Goal: Information Seeking & Learning: Understand process/instructions

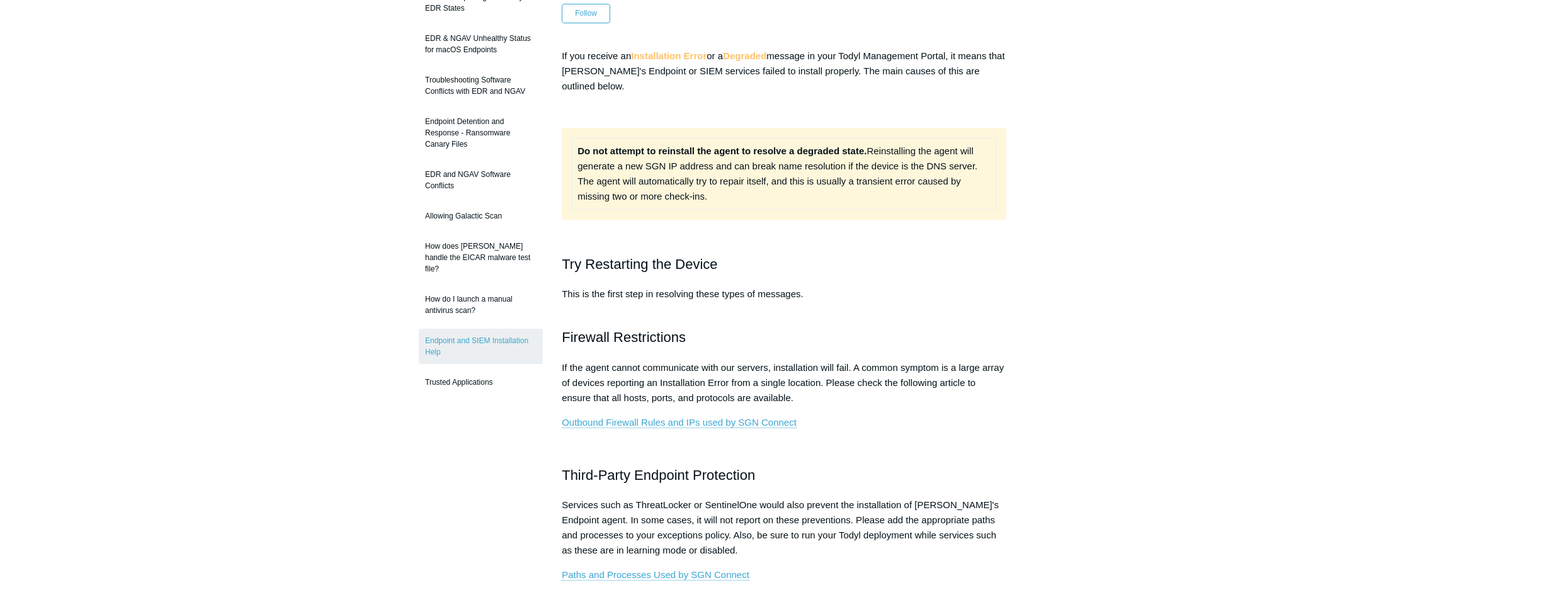
scroll to position [168, 0]
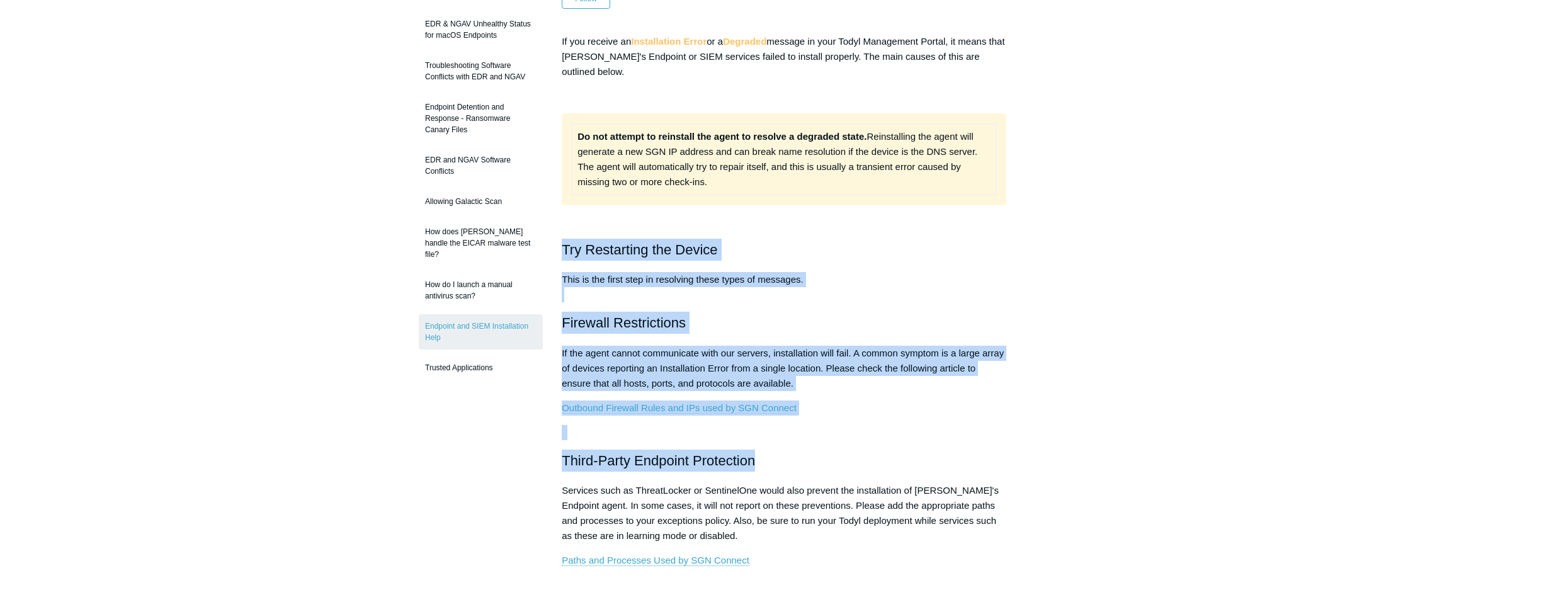
drag, startPoint x: 671, startPoint y: 206, endPoint x: 949, endPoint y: 451, distance: 370.6
click at [949, 451] on div "If you receive an Installation Error or a Degraded message in your Todyl Manage…" at bounding box center [784, 593] width 444 height 1118
click at [901, 346] on p "If the agent cannot communicate with our servers, installation will fail. A com…" at bounding box center [784, 368] width 444 height 45
drag, startPoint x: 807, startPoint y: 266, endPoint x: 906, endPoint y: 406, distance: 171.5
click at [906, 406] on div "If you receive an Installation Error or a Degraded message in your Todyl Manage…" at bounding box center [784, 593] width 444 height 1118
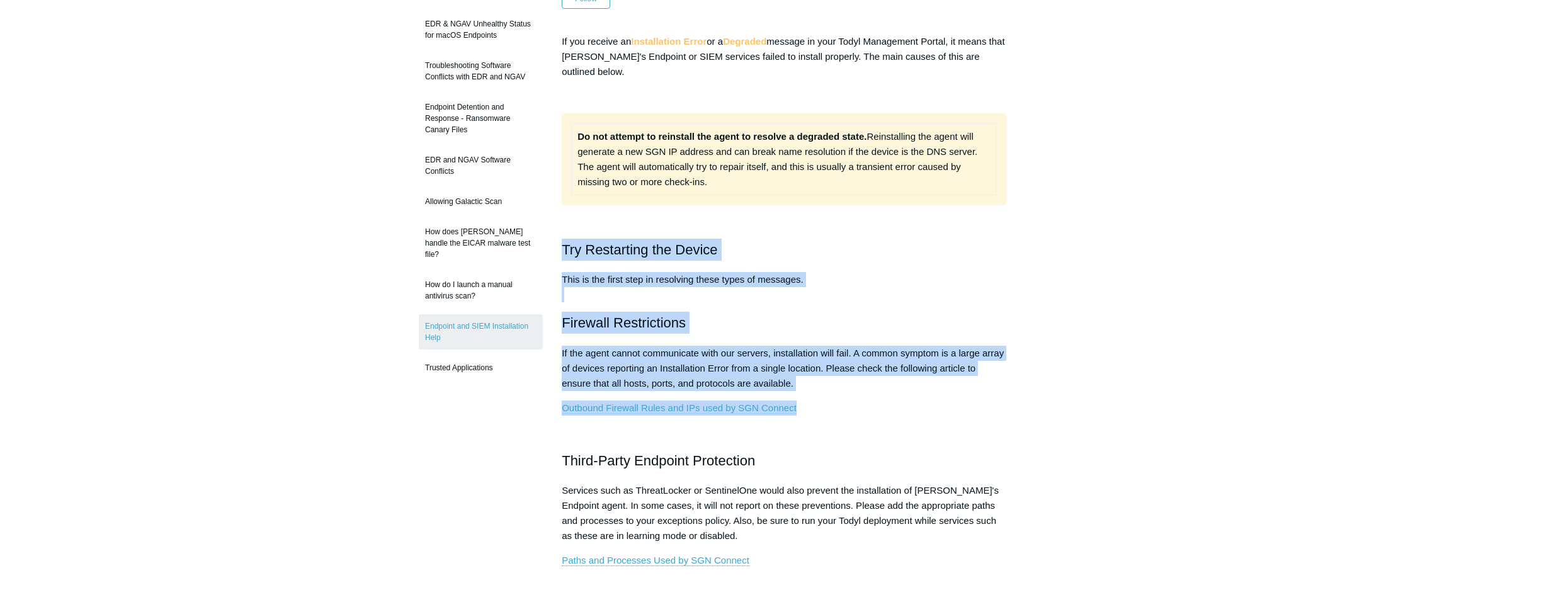
click at [892, 364] on p "If the agent cannot communicate with our servers, installation will fail. A com…" at bounding box center [784, 368] width 444 height 45
drag, startPoint x: 903, startPoint y: 387, endPoint x: 802, endPoint y: 205, distance: 208.1
click at [802, 205] on div "If you receive an Installation Error or a Degraded message in your Todyl Manage…" at bounding box center [784, 593] width 444 height 1118
click at [806, 242] on h2 "Try Restarting the Device" at bounding box center [784, 249] width 444 height 22
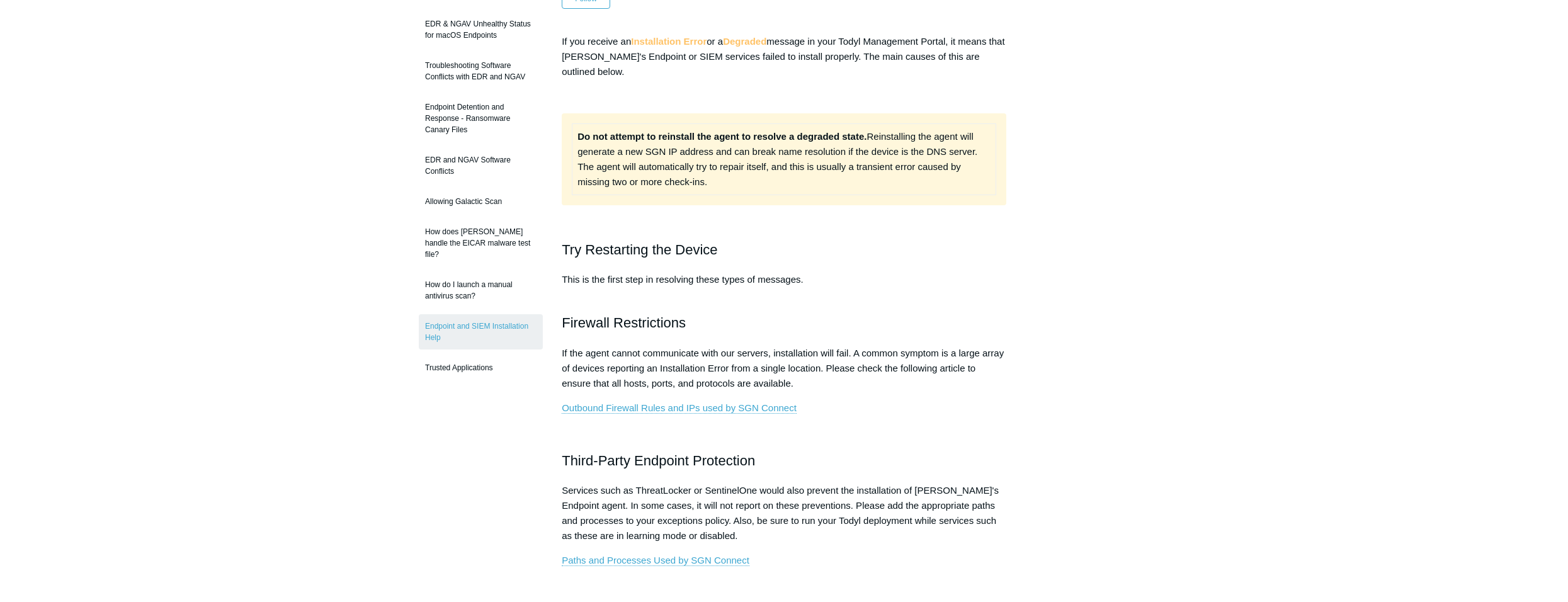
click at [807, 178] on td "Do not attempt to reinstall the agent to resolve a degraded state. Reinstalling…" at bounding box center [785, 159] width 424 height 71
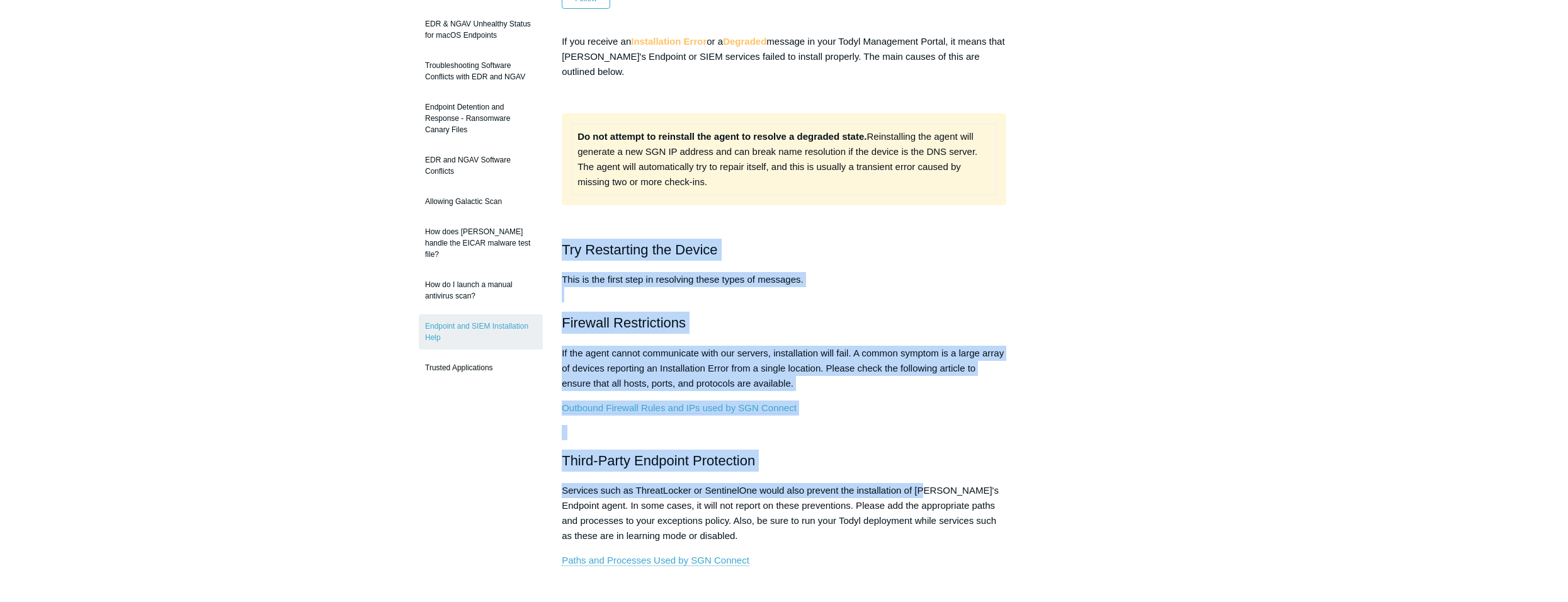
drag, startPoint x: 747, startPoint y: 209, endPoint x: 925, endPoint y: 486, distance: 329.3
click at [925, 486] on div "If you receive an Installation Error or a Degraded message in your Todyl Manage…" at bounding box center [784, 593] width 444 height 1118
click at [916, 430] on p at bounding box center [784, 432] width 444 height 15
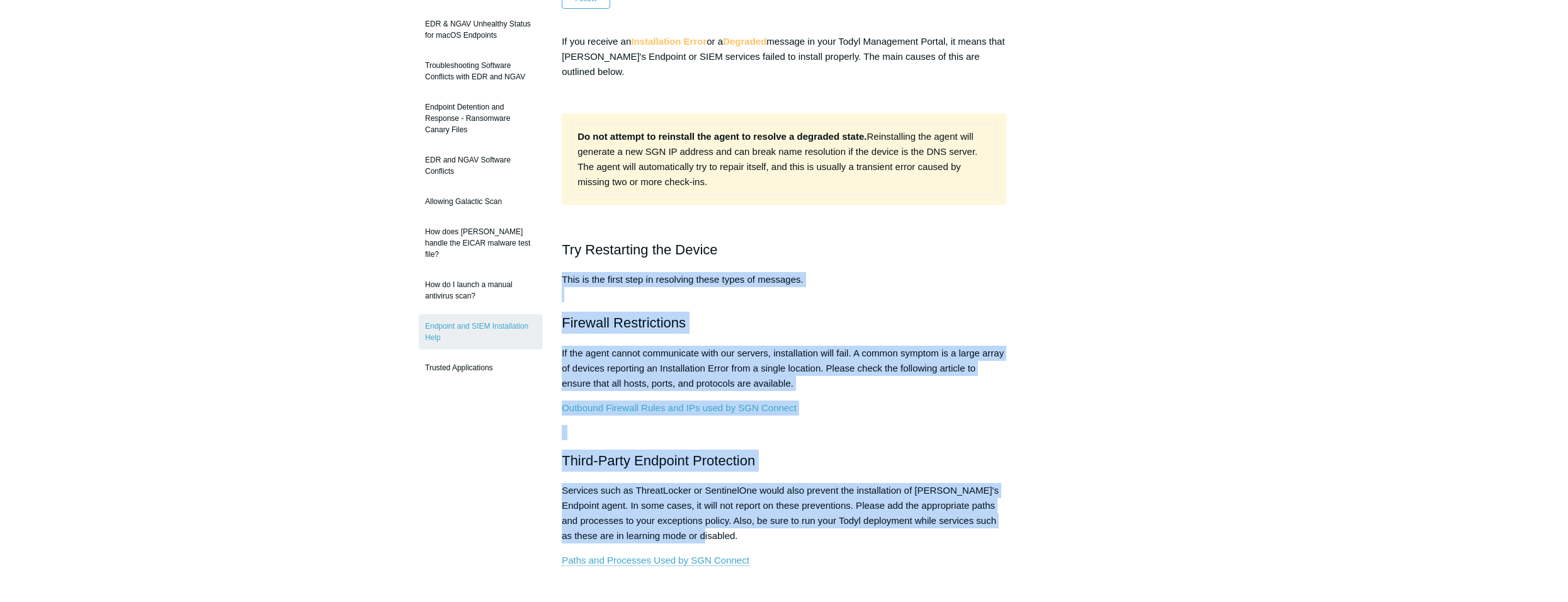
drag, startPoint x: 908, startPoint y: 538, endPoint x: 853, endPoint y: 241, distance: 302.0
click at [854, 243] on div "If you receive an Installation Error or a Degraded message in your Todyl Manage…" at bounding box center [784, 593] width 444 height 1118
click at [853, 241] on h2 "Try Restarting the Device" at bounding box center [784, 249] width 444 height 22
